Goal: Task Accomplishment & Management: Manage account settings

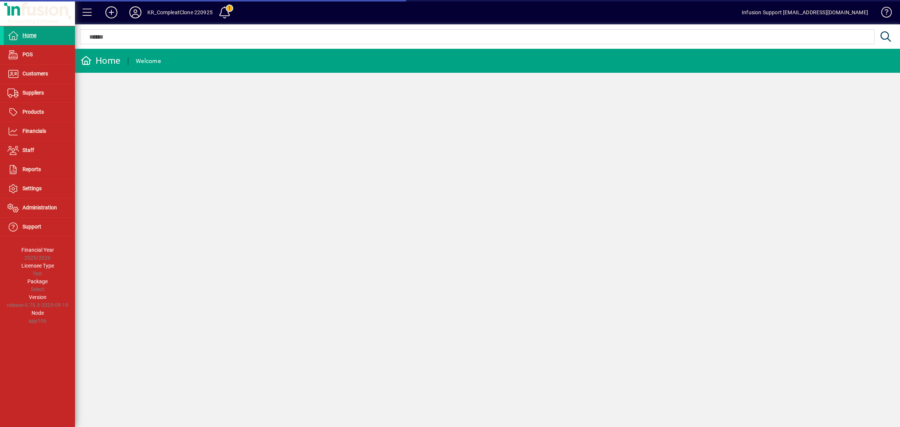
click at [139, 8] on icon at bounding box center [135, 12] width 15 height 12
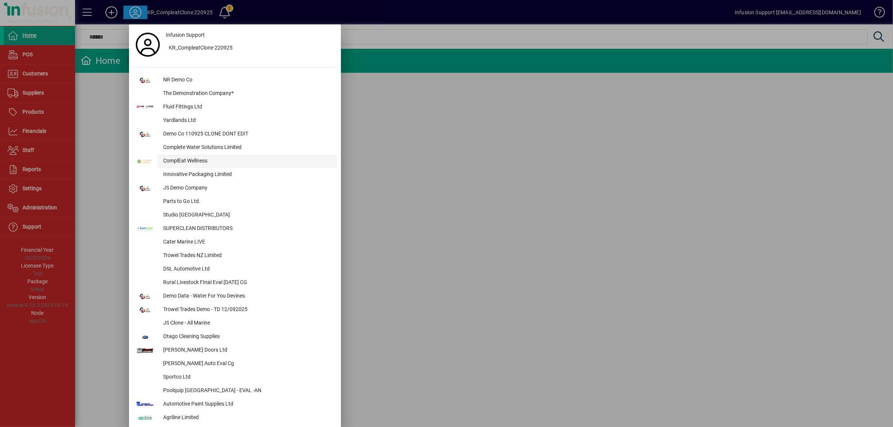
click at [192, 158] on div "ComplEat Wellness" at bounding box center [247, 160] width 180 height 13
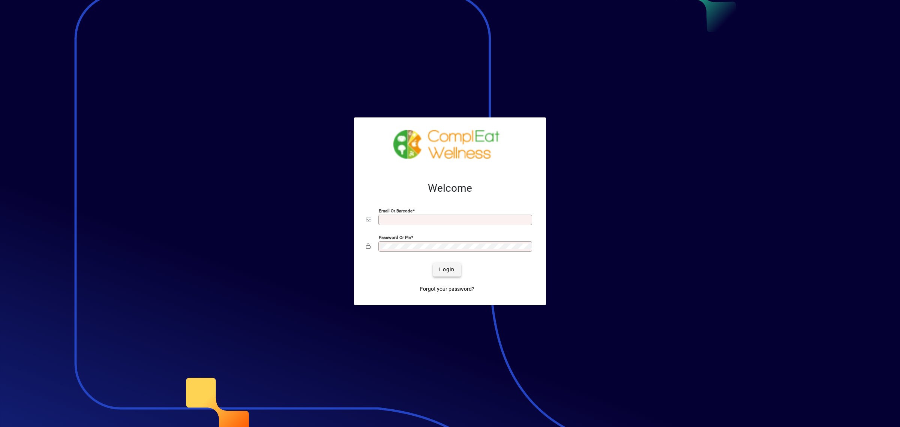
type input "**********"
click at [445, 266] on span "Login" at bounding box center [446, 269] width 15 height 8
